Goal: Find specific page/section: Find specific page/section

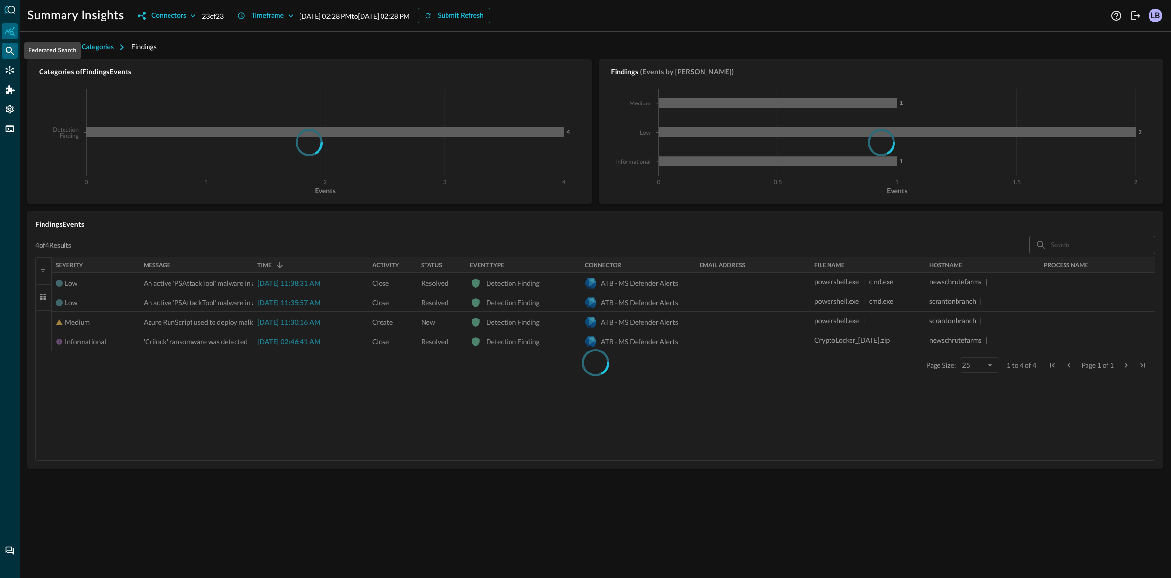
click at [12, 53] on icon "Federated Search" at bounding box center [10, 51] width 8 height 8
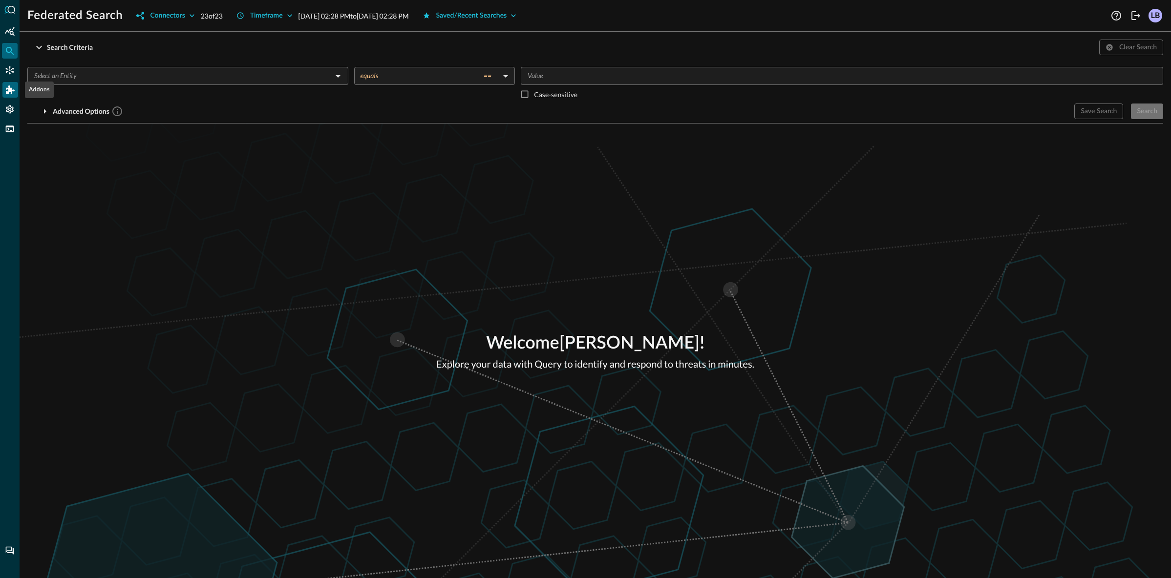
click at [11, 93] on icon "Addons" at bounding box center [10, 89] width 9 height 8
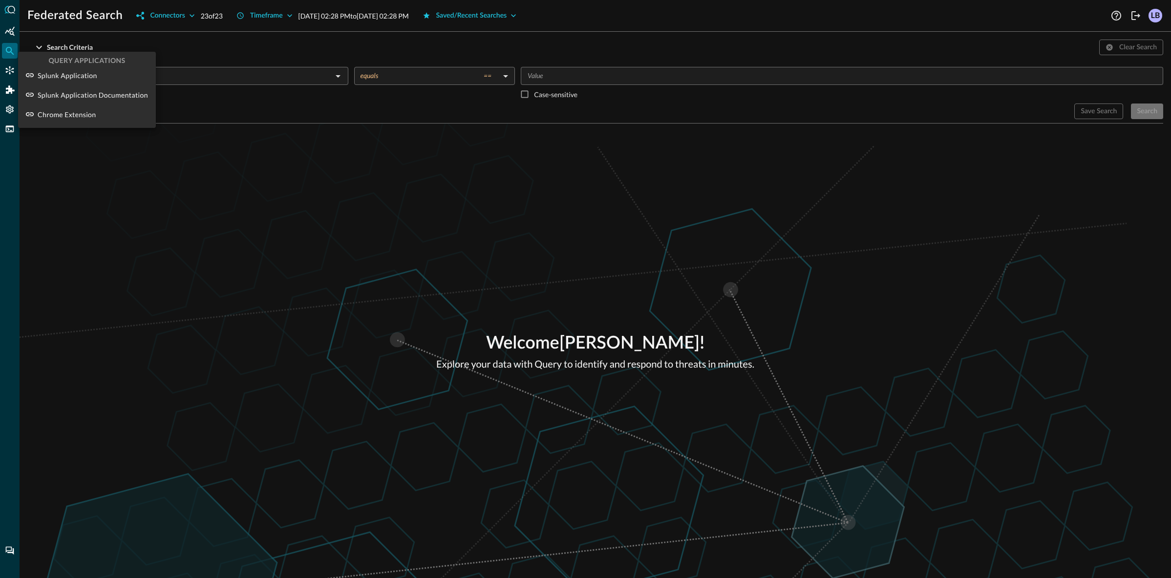
click at [8, 119] on div at bounding box center [585, 289] width 1171 height 578
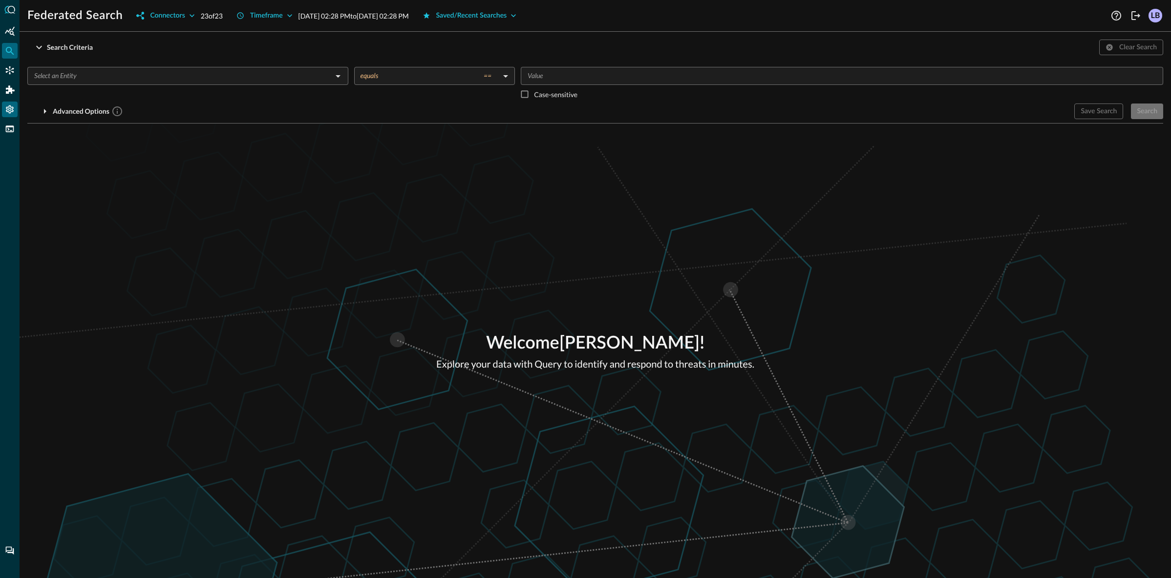
click at [9, 112] on icon "Settings" at bounding box center [10, 109] width 8 height 8
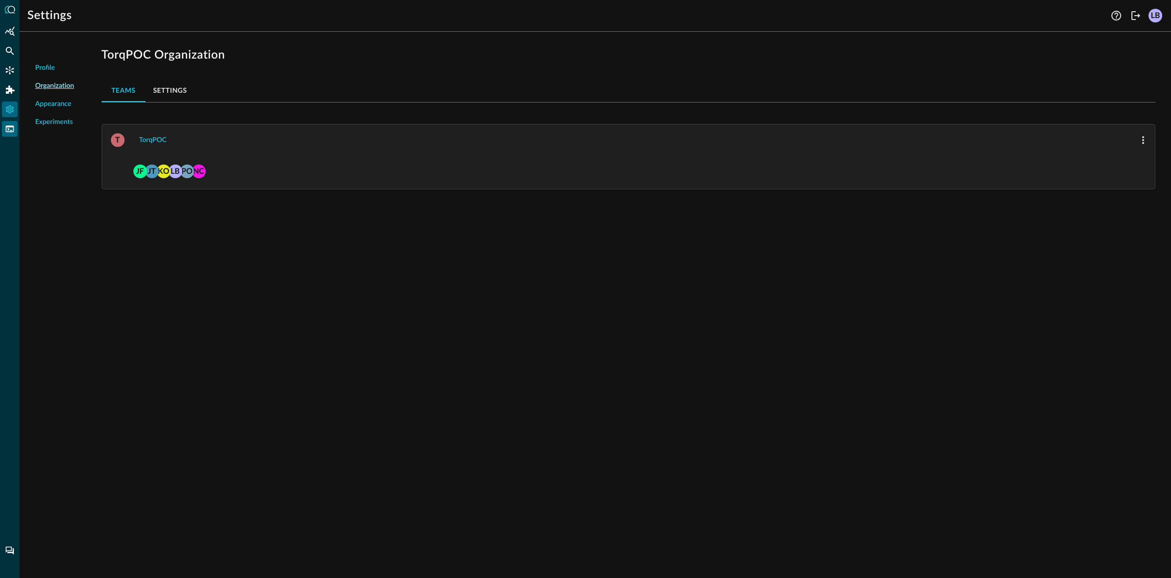
click at [13, 130] on icon "FSQL" at bounding box center [10, 129] width 10 height 10
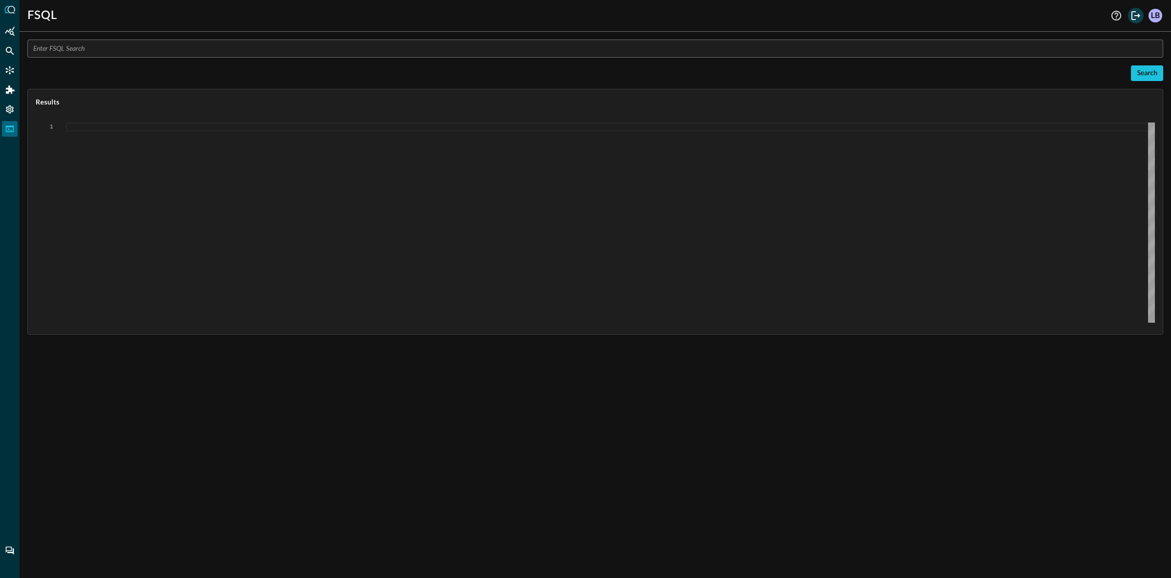
click at [1137, 15] on icon "Logout" at bounding box center [1135, 16] width 12 height 12
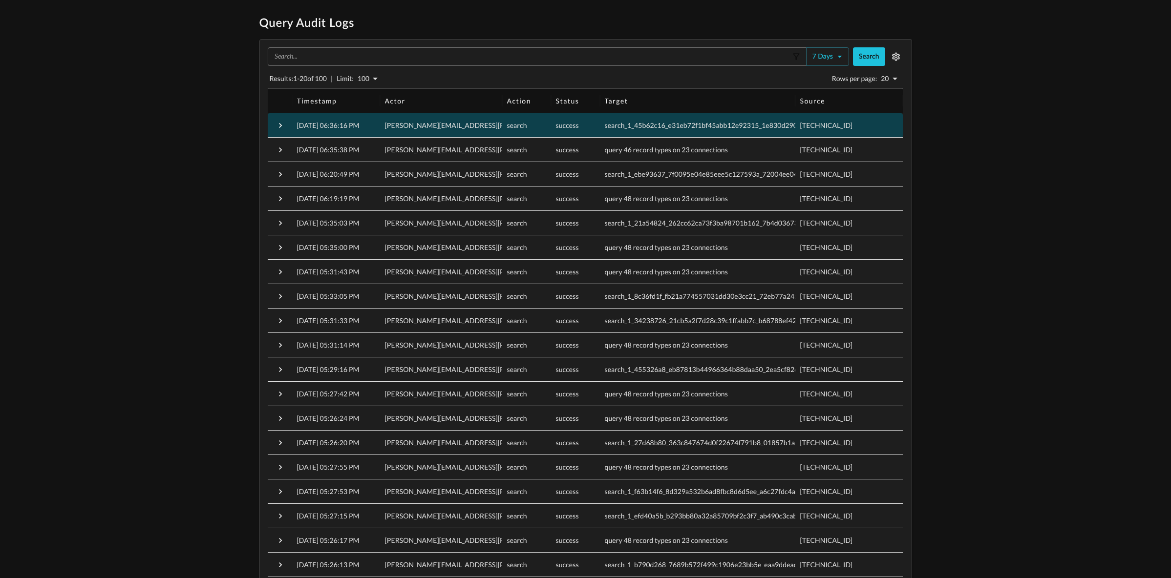
click at [291, 128] on div at bounding box center [280, 125] width 24 height 24
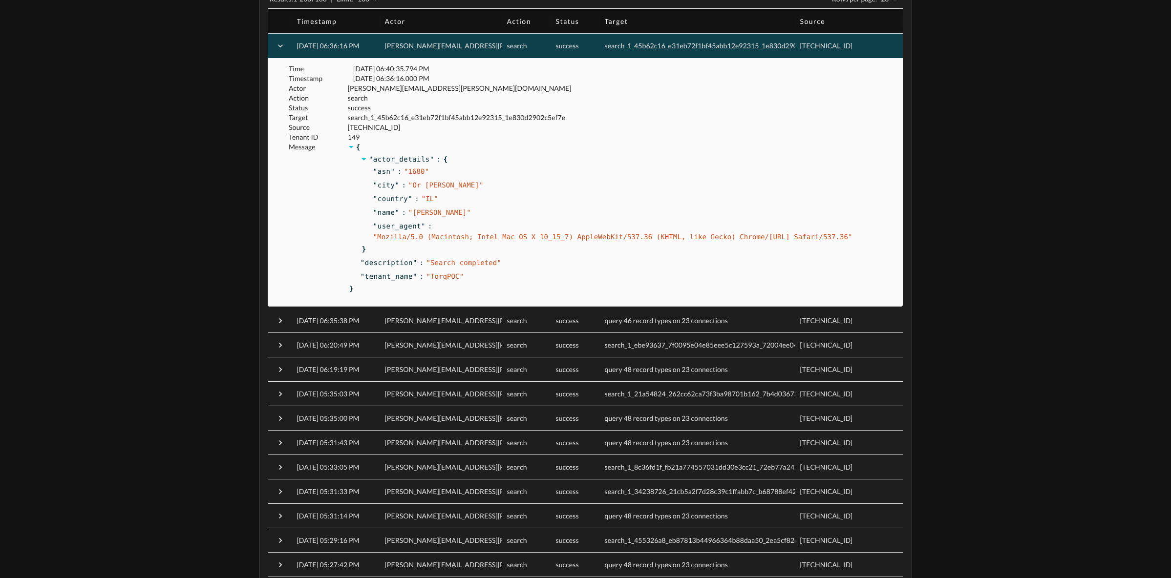
scroll to position [19, 0]
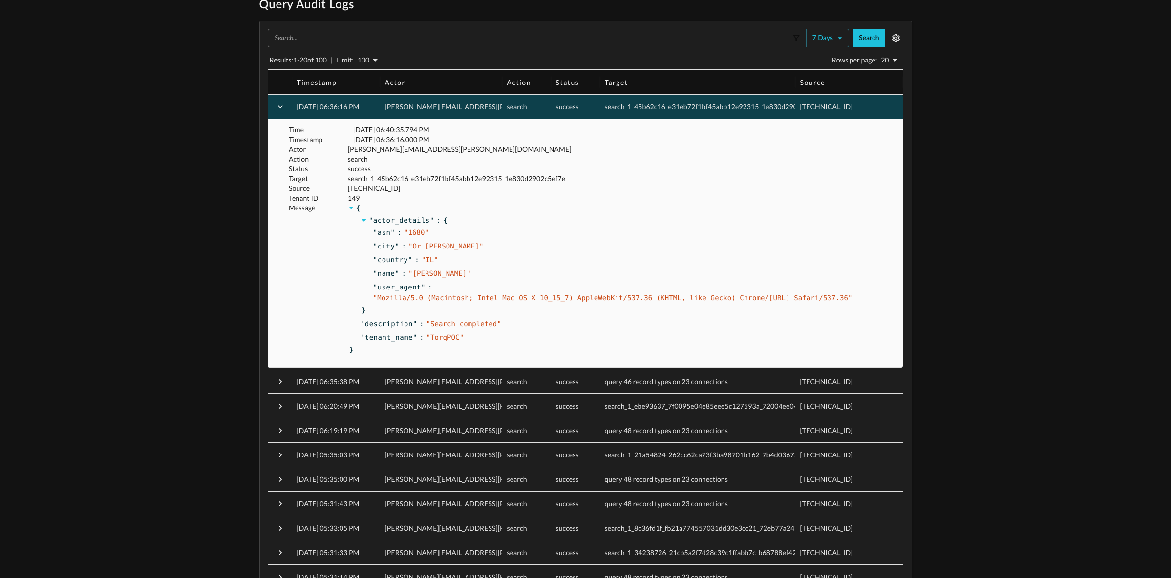
click at [282, 105] on icon "button" at bounding box center [280, 107] width 10 height 10
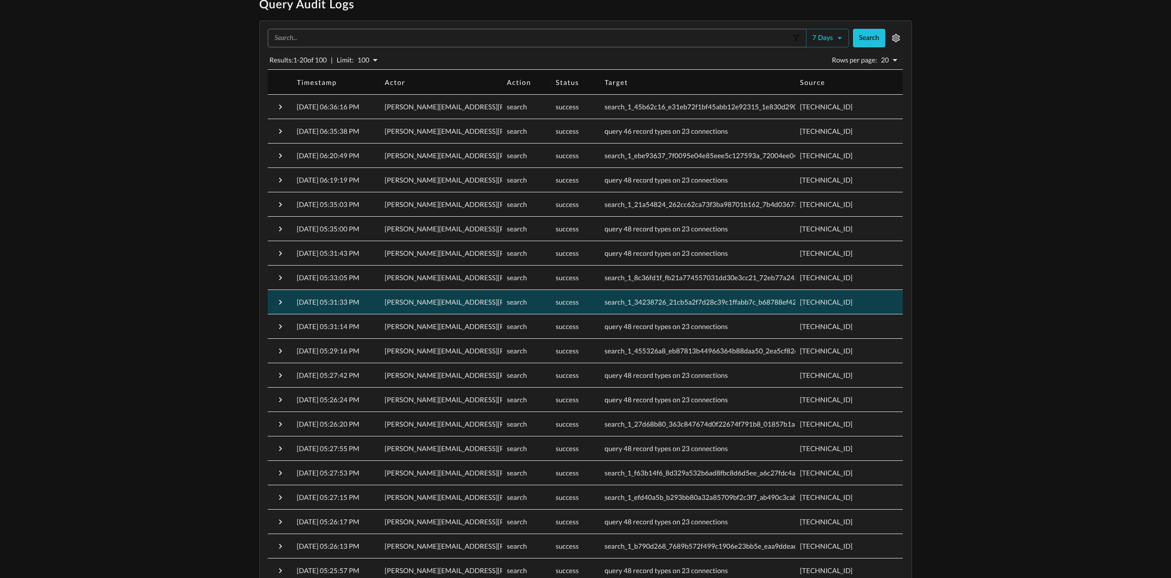
scroll to position [68, 0]
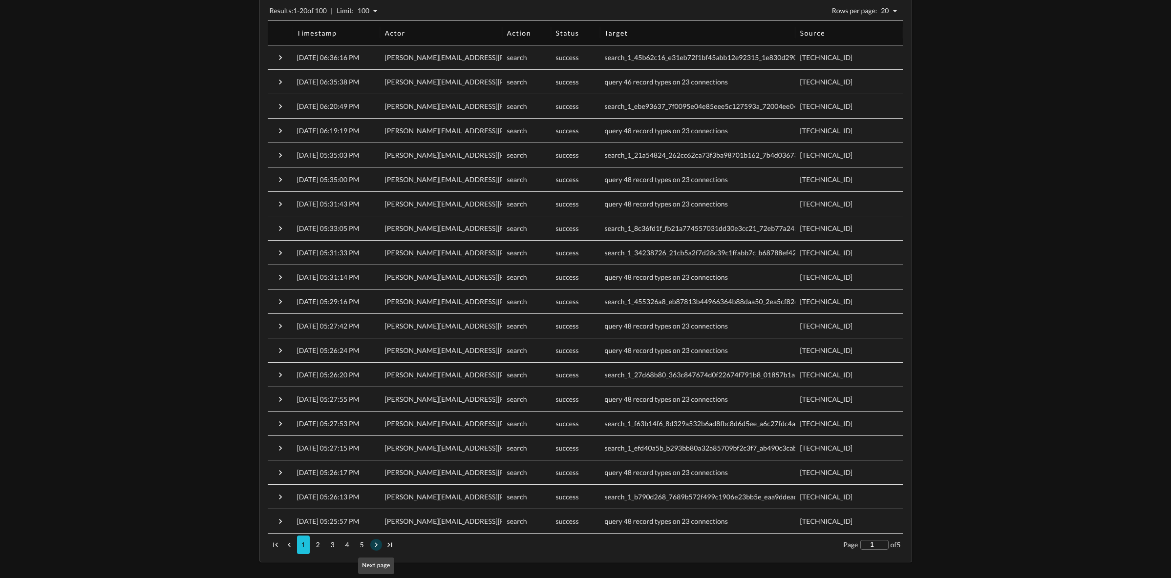
click at [373, 544] on icon "Next page" at bounding box center [376, 545] width 9 height 9
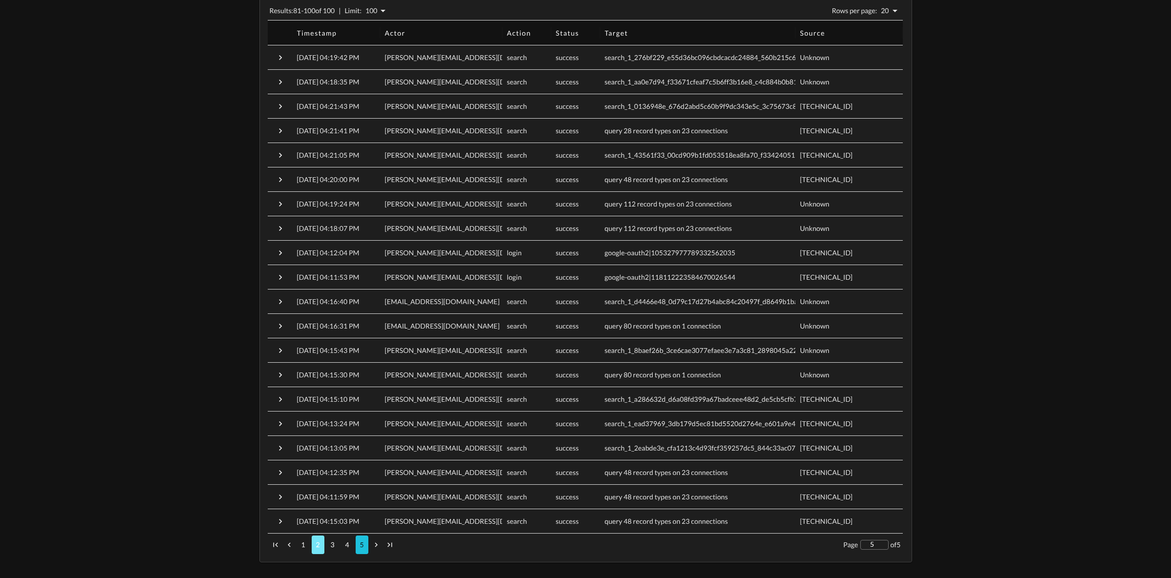
click at [314, 547] on button "2" at bounding box center [318, 545] width 13 height 19
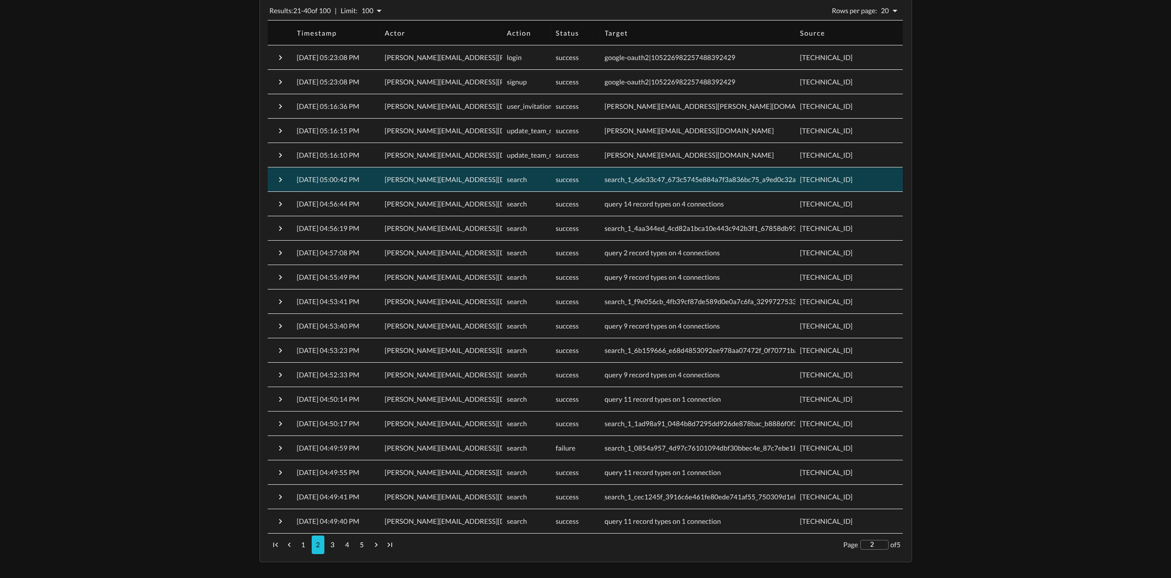
click at [634, 178] on span "search_1_6de33c47_673c5745e884a7f3a836bc75_a9ed0c32a5cd9dae" at bounding box center [713, 179] width 217 height 8
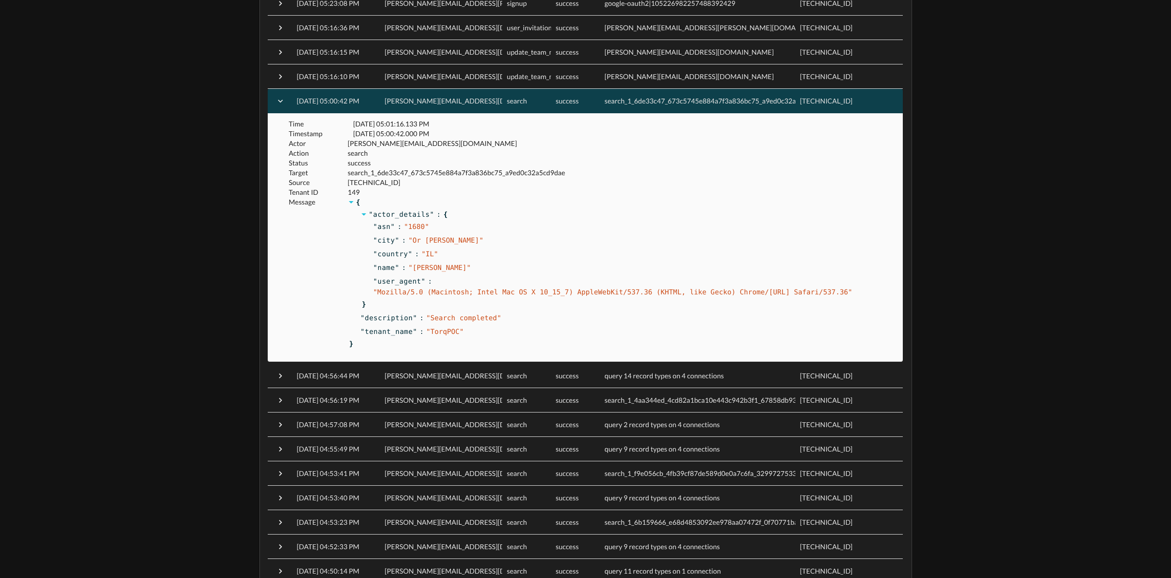
scroll to position [145, 0]
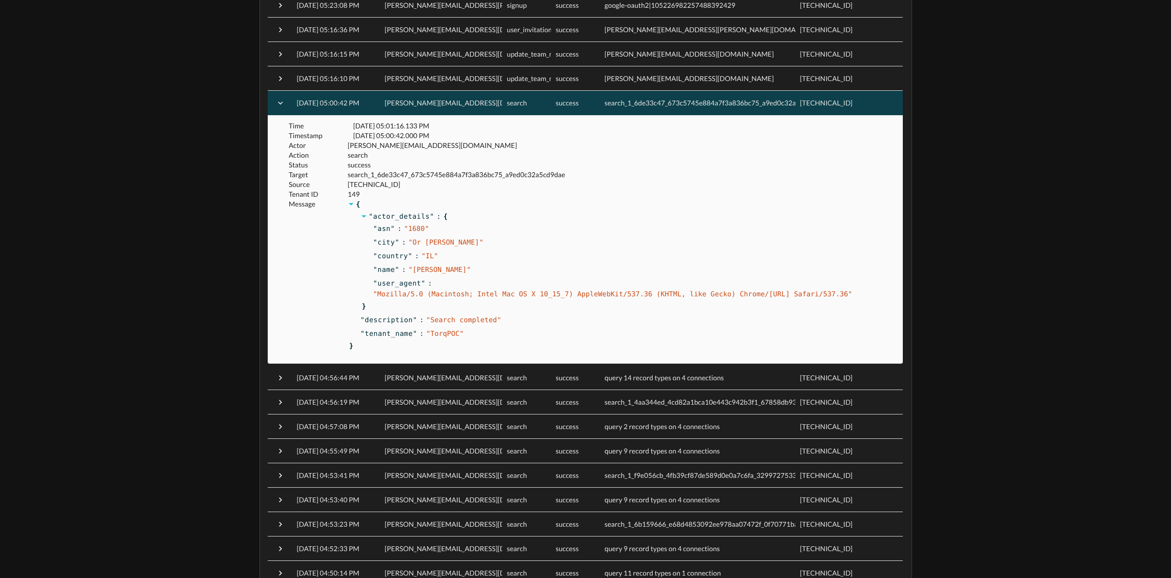
click at [1045, 268] on div "Query Audit Logs ​ 7 days Search Results: 21 - 40 of 100 | Limit: 100 100 Rows …" at bounding box center [585, 303] width 1171 height 865
